Goal: Task Accomplishment & Management: Use online tool/utility

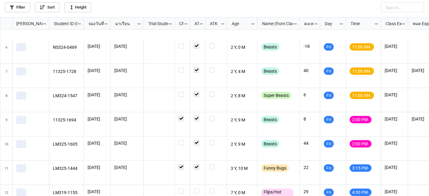
scroll to position [152, 0]
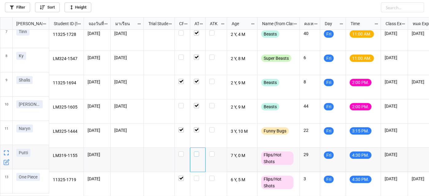
click at [197, 152] on label "grid" at bounding box center [198, 152] width 8 height 0
click at [196, 176] on label "grid" at bounding box center [198, 176] width 8 height 0
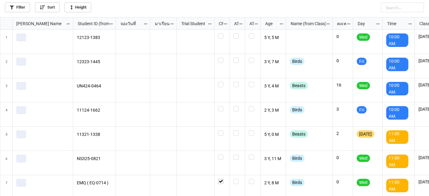
scroll to position [176, 426]
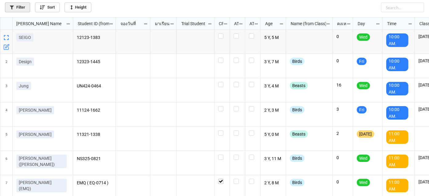
click at [12, 4] on link "Filter" at bounding box center [17, 7] width 25 height 10
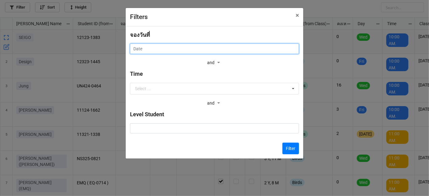
click at [244, 51] on input "text" at bounding box center [214, 49] width 169 height 10
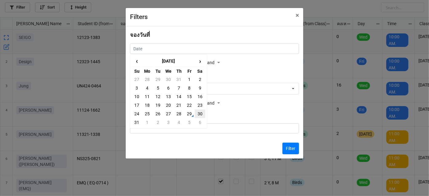
click at [200, 114] on td "30" at bounding box center [200, 114] width 10 height 9
type input "[DATE]"
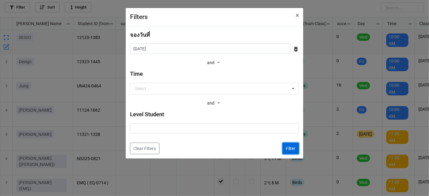
click at [295, 146] on button "Filter" at bounding box center [291, 149] width 17 height 12
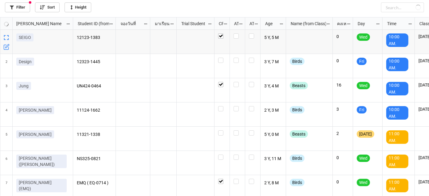
checkbox input "true"
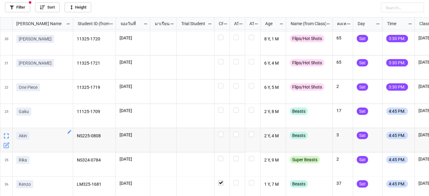
scroll to position [467, 0]
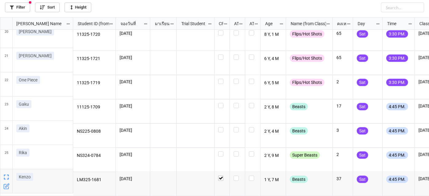
click at [6, 187] on icon "grid" at bounding box center [7, 186] width 4 height 4
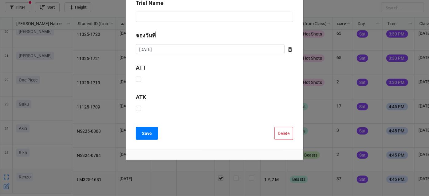
scroll to position [242, 0]
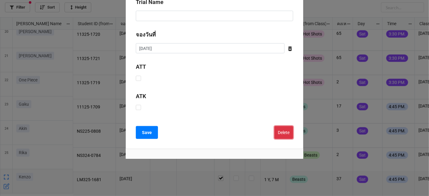
click at [280, 132] on button "Delete" at bounding box center [284, 132] width 19 height 13
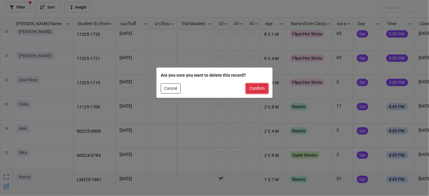
click at [256, 90] on button "Confirm" at bounding box center [257, 89] width 22 height 10
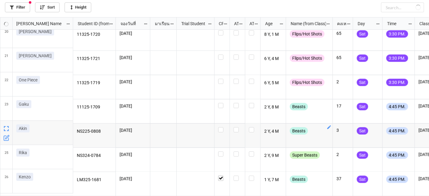
scroll to position [443, 0]
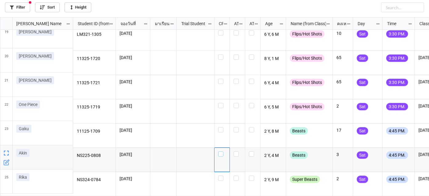
click at [221, 152] on label "grid" at bounding box center [222, 152] width 8 height 0
